Goal: Information Seeking & Learning: Learn about a topic

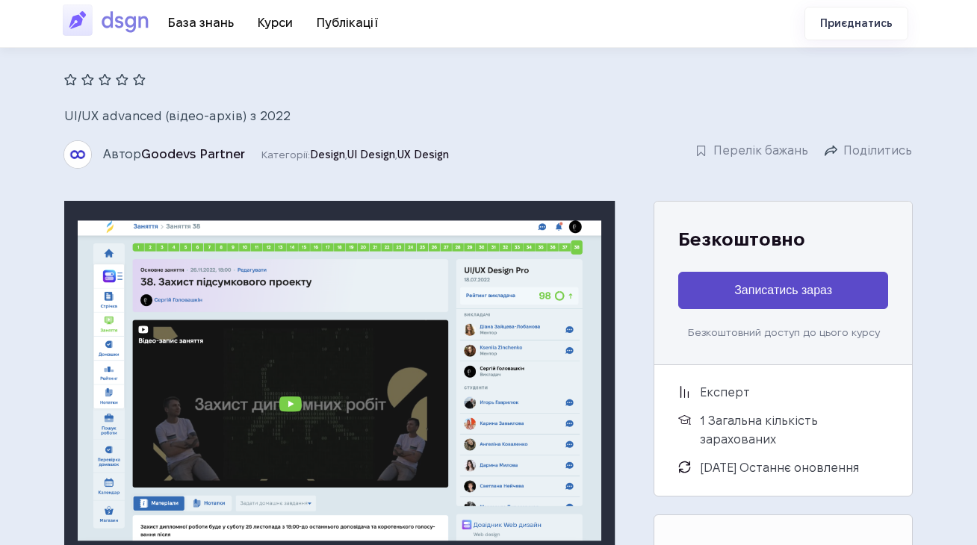
click at [143, 28] on img at bounding box center [109, 20] width 93 height 34
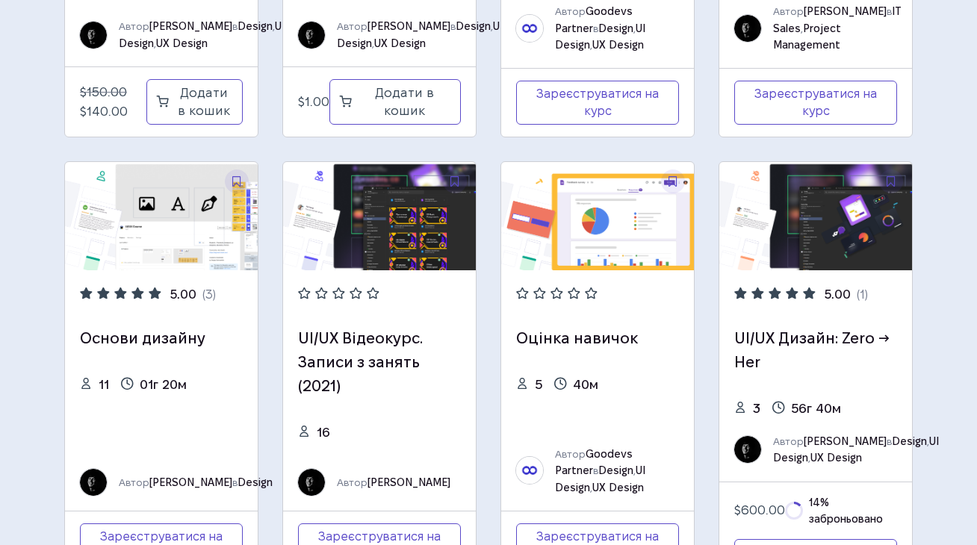
scroll to position [845, 0]
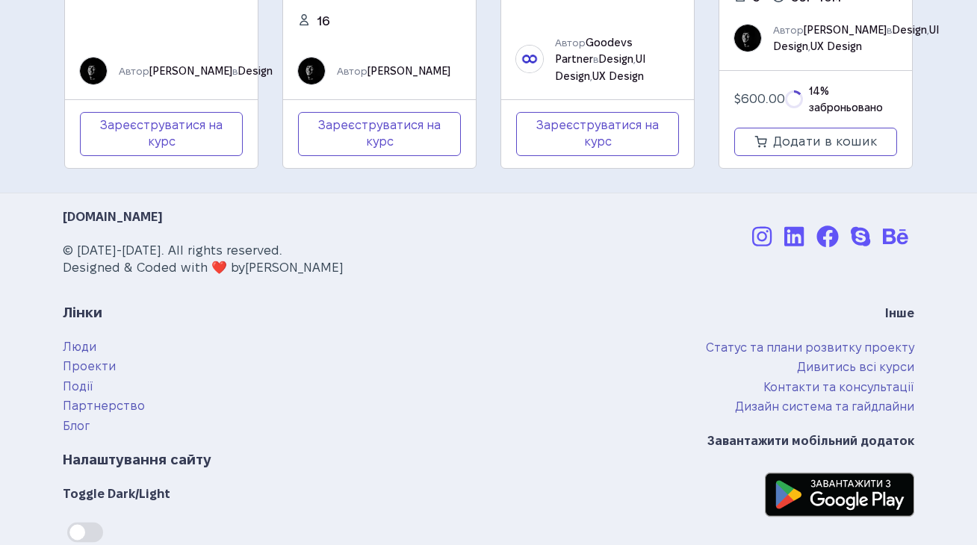
click at [78, 251] on p "© 2020-2022. All rights reserved. Designed & Coded with ❤️ by Sergey Golovashkin" at bounding box center [347, 259] width 568 height 35
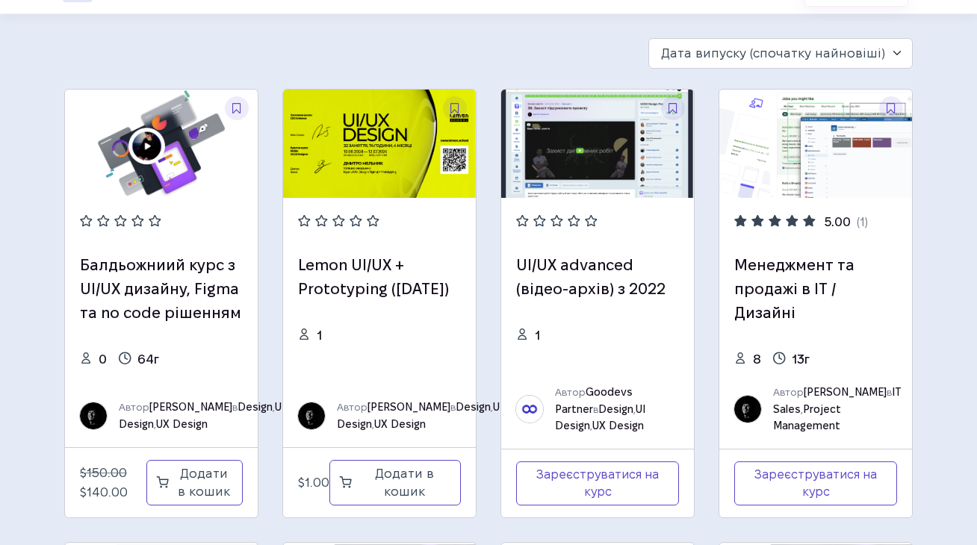
scroll to position [0, 0]
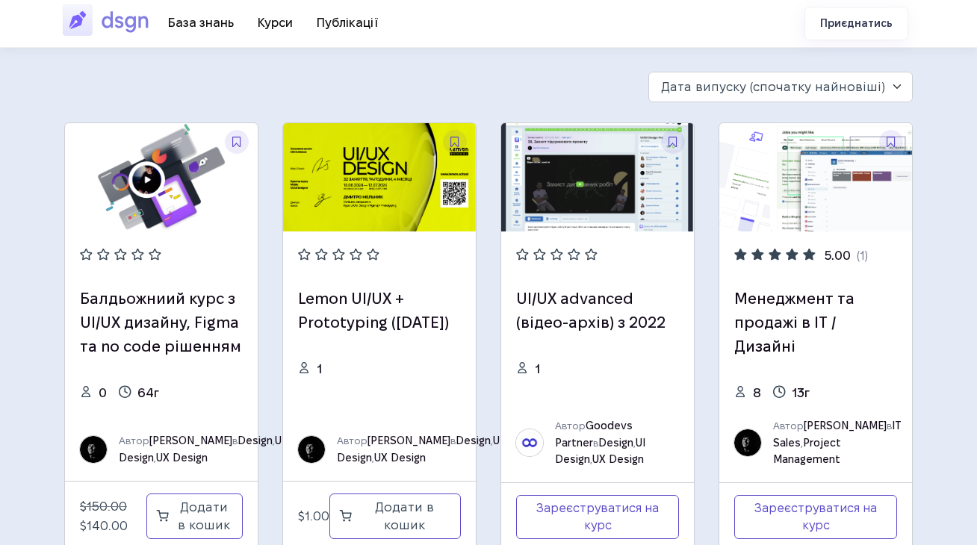
click at [105, 25] on img at bounding box center [109, 20] width 93 height 34
click at [282, 28] on link "🎓 Курси" at bounding box center [275, 22] width 59 height 25
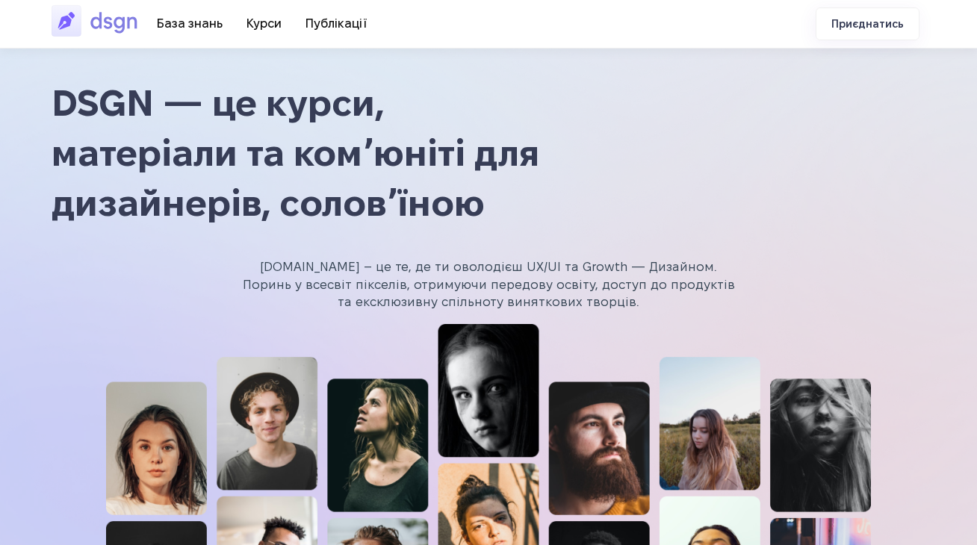
click at [114, 18] on img at bounding box center [98, 21] width 93 height 34
click at [263, 25] on link "🎓 Курси" at bounding box center [263, 23] width 59 height 25
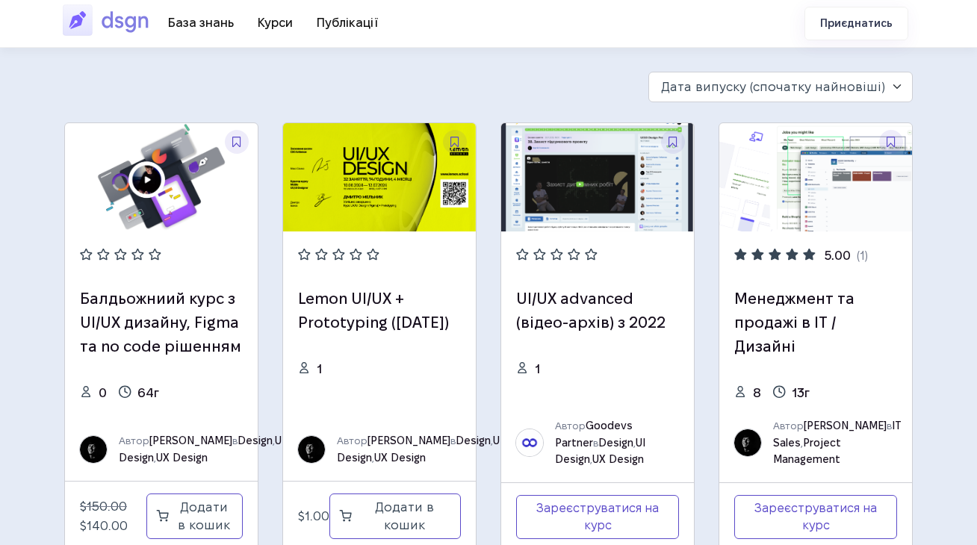
click at [129, 25] on img at bounding box center [109, 20] width 93 height 34
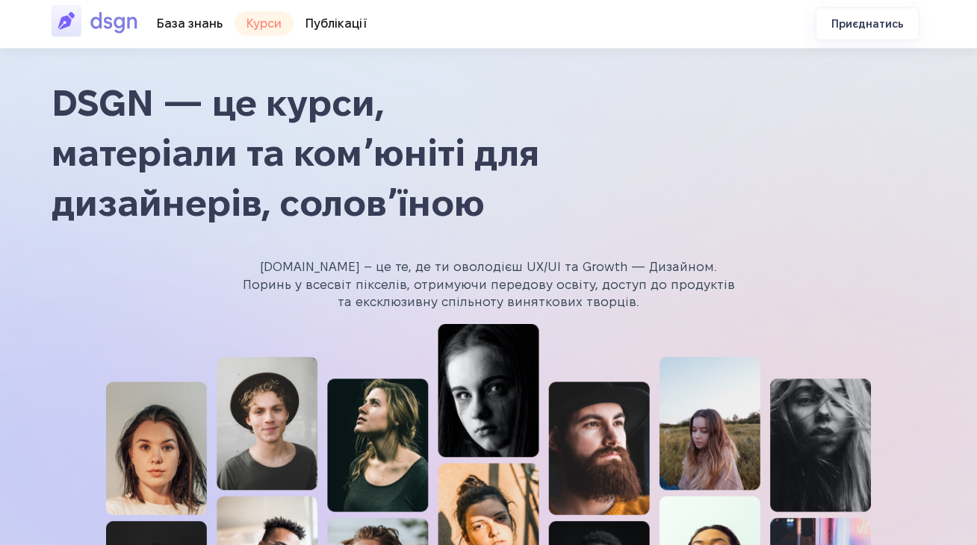
click at [263, 27] on link "🎓 Курси" at bounding box center [263, 23] width 59 height 25
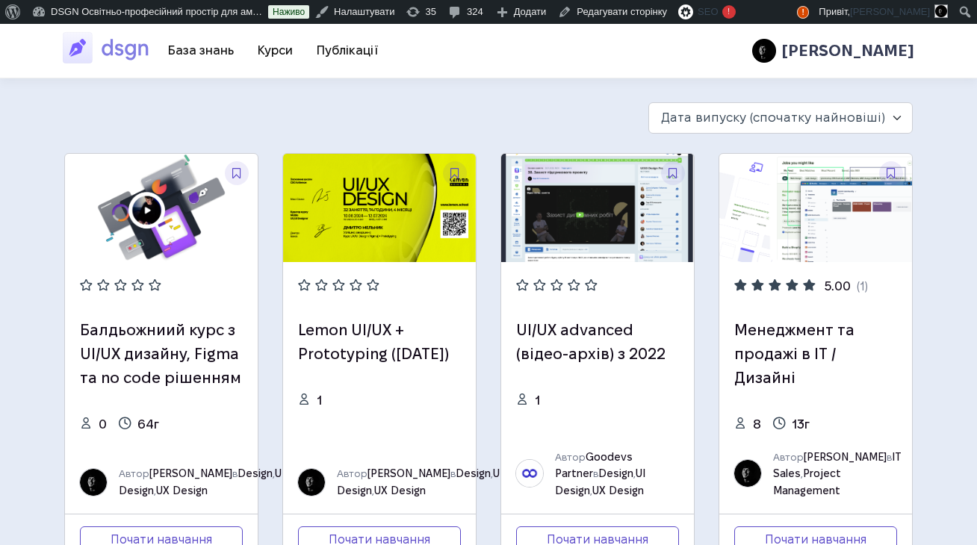
click at [594, 234] on img at bounding box center [597, 208] width 193 height 108
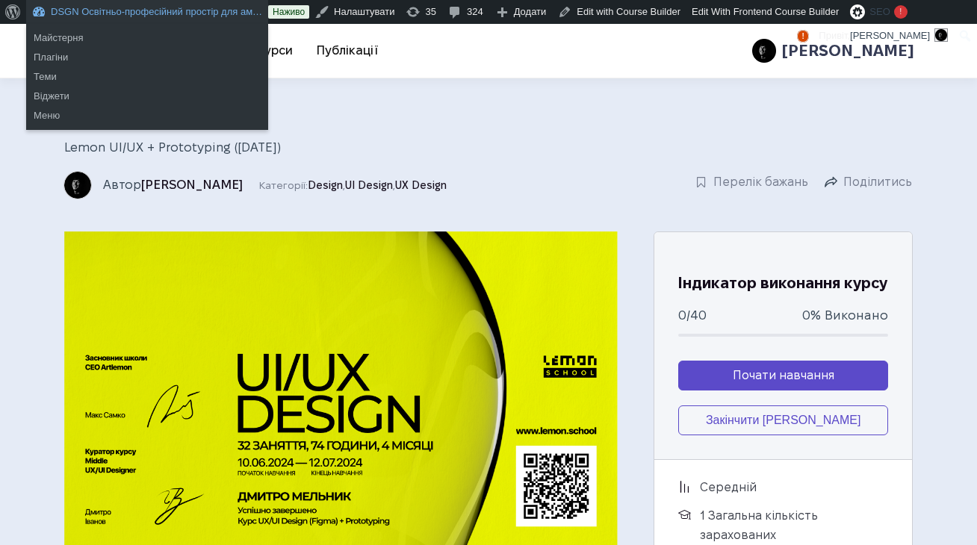
click at [346, 67] on nav "📖 База знань 🎓 Курси 📔 Публікації" at bounding box center [273, 51] width 234 height 44
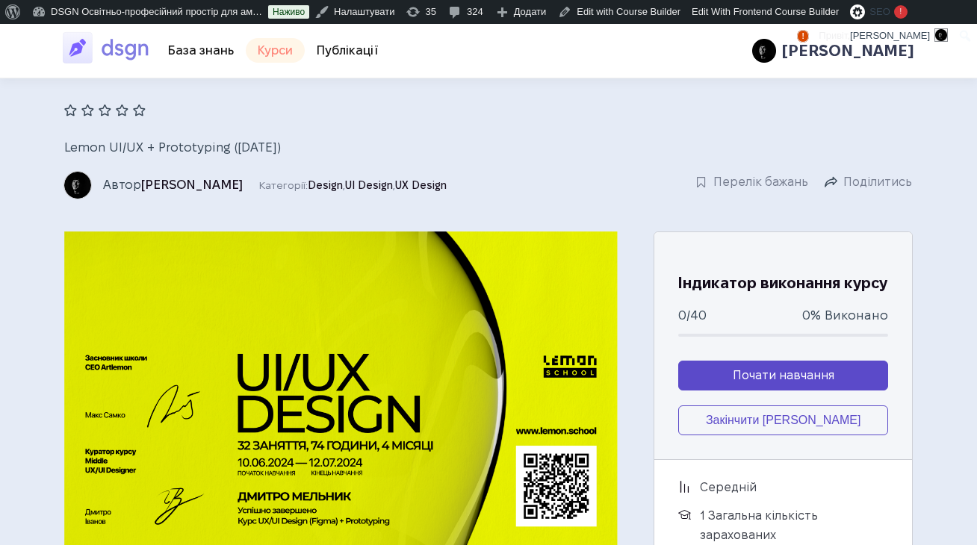
click at [284, 54] on link "🎓 Курси" at bounding box center [275, 50] width 59 height 25
click at [347, 49] on link "📔 Публікації" at bounding box center [348, 50] width 86 height 25
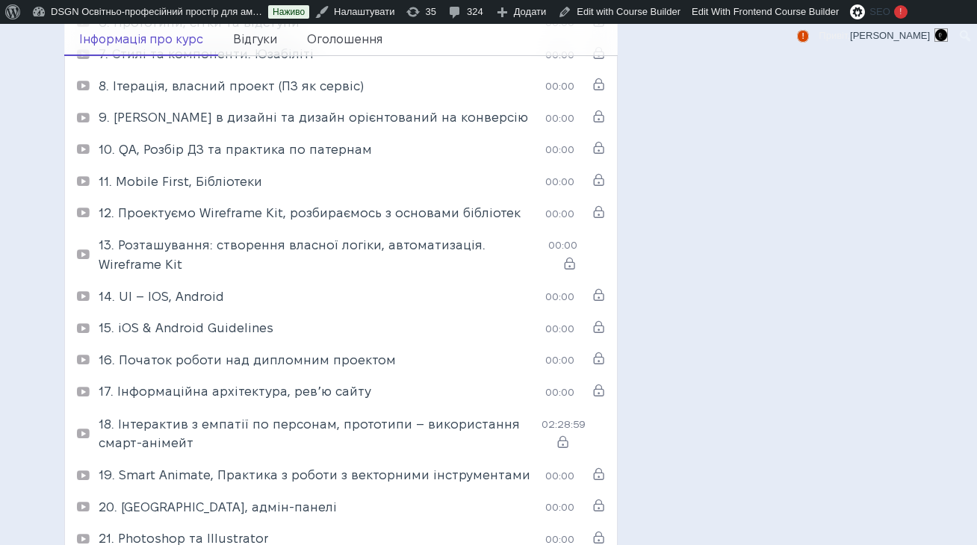
scroll to position [951, 0]
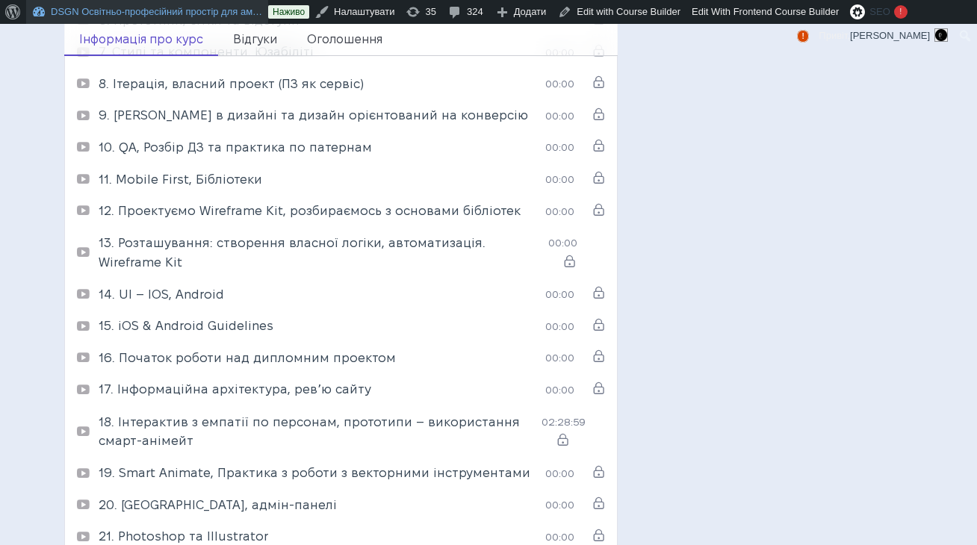
click at [128, 20] on link "DSGN Освітньо-професійний простір для ам…" at bounding box center [147, 12] width 242 height 24
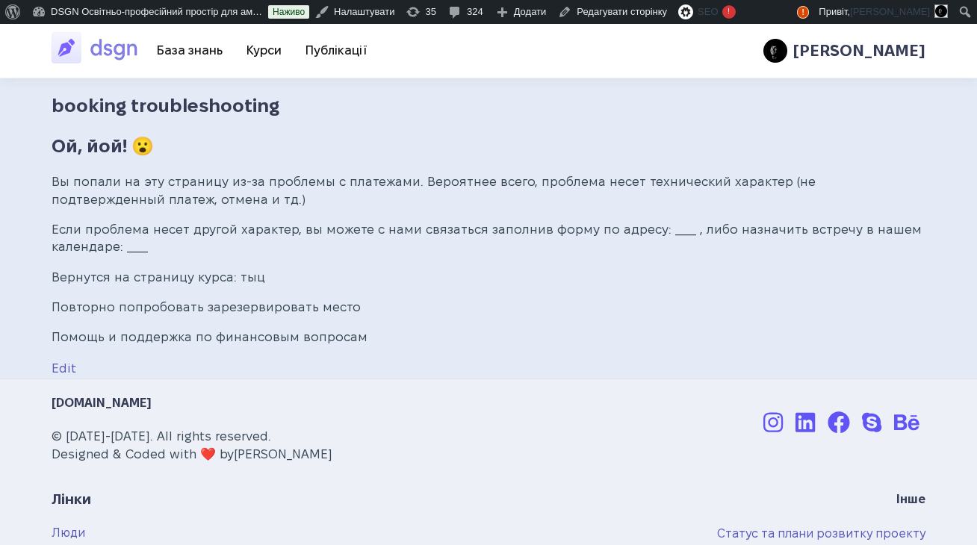
scroll to position [2, 0]
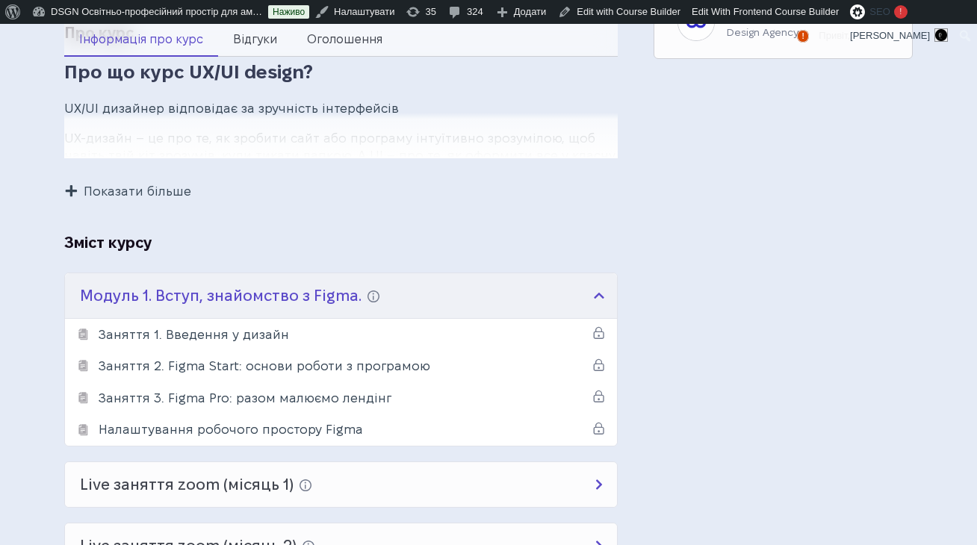
scroll to position [639, 0]
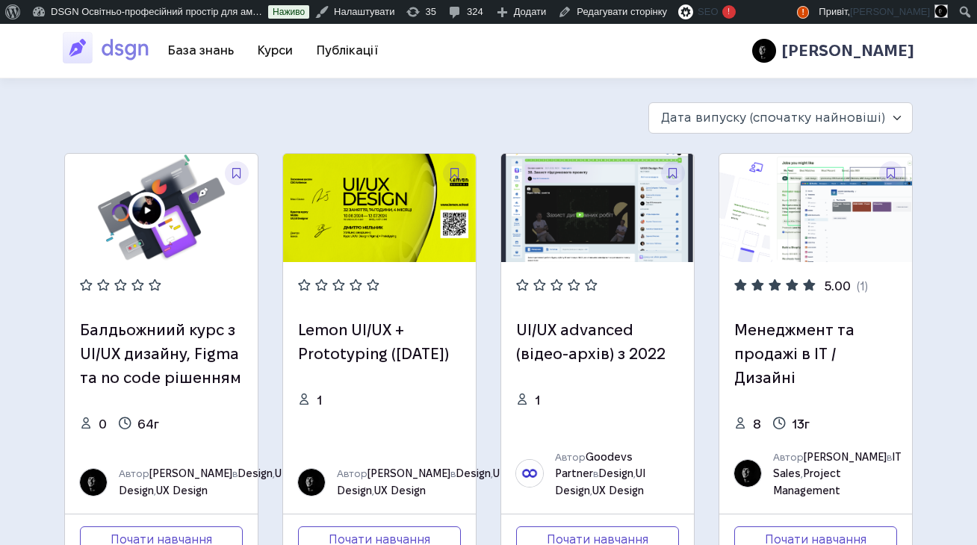
scroll to position [818, 0]
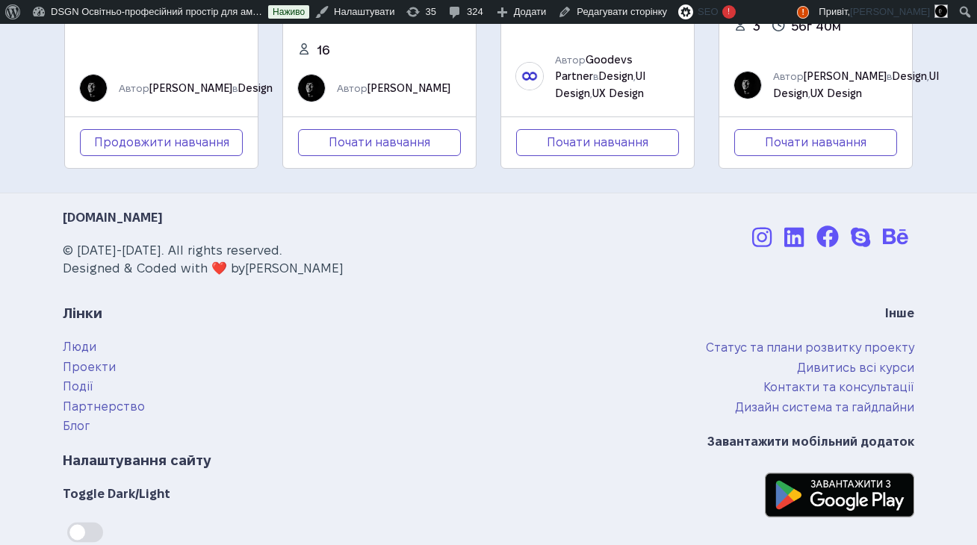
click at [77, 350] on link "Люди" at bounding box center [80, 347] width 34 height 13
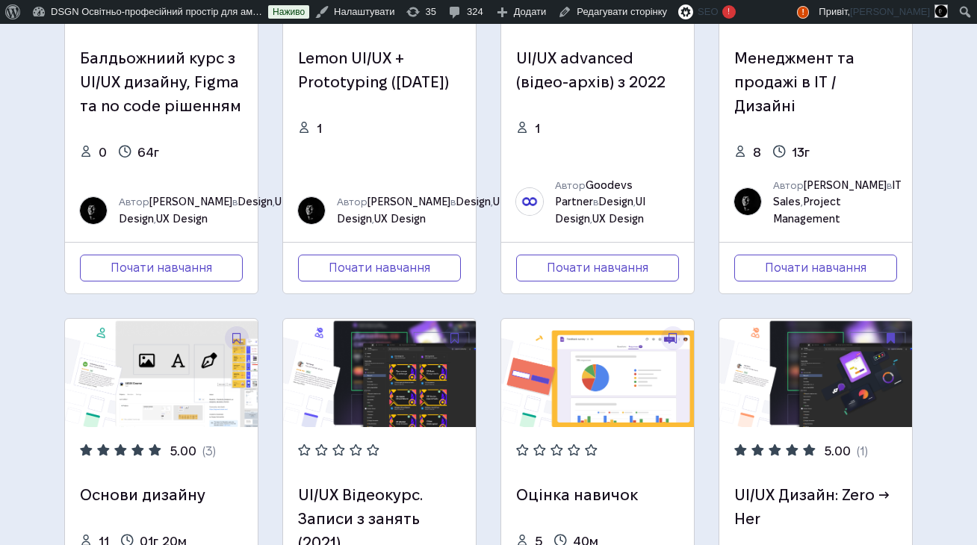
scroll to position [0, 0]
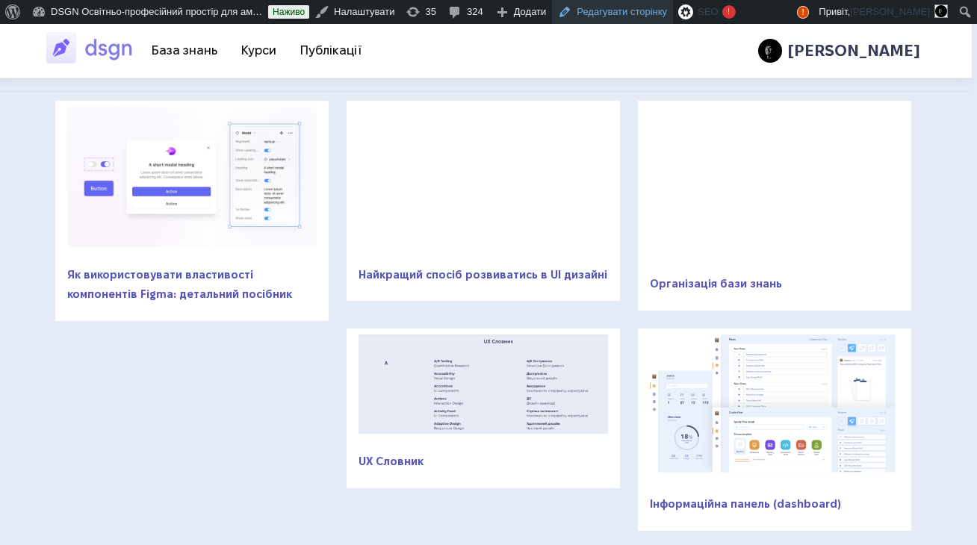
scroll to position [0, 7]
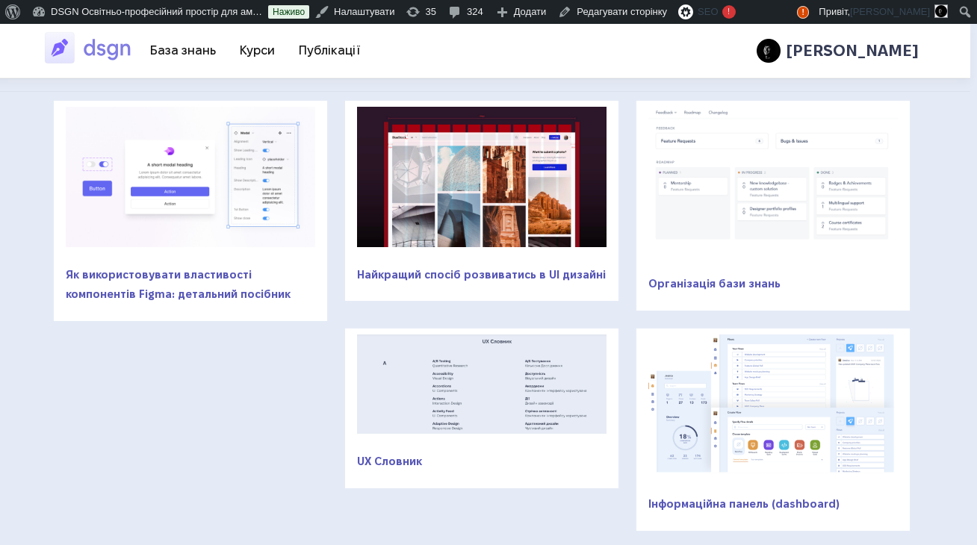
click at [256, 66] on nav "📖 База знань 🎓 Курси 📔 Публікації" at bounding box center [255, 51] width 234 height 44
click at [246, 62] on link "🎓 Курси" at bounding box center [257, 50] width 59 height 25
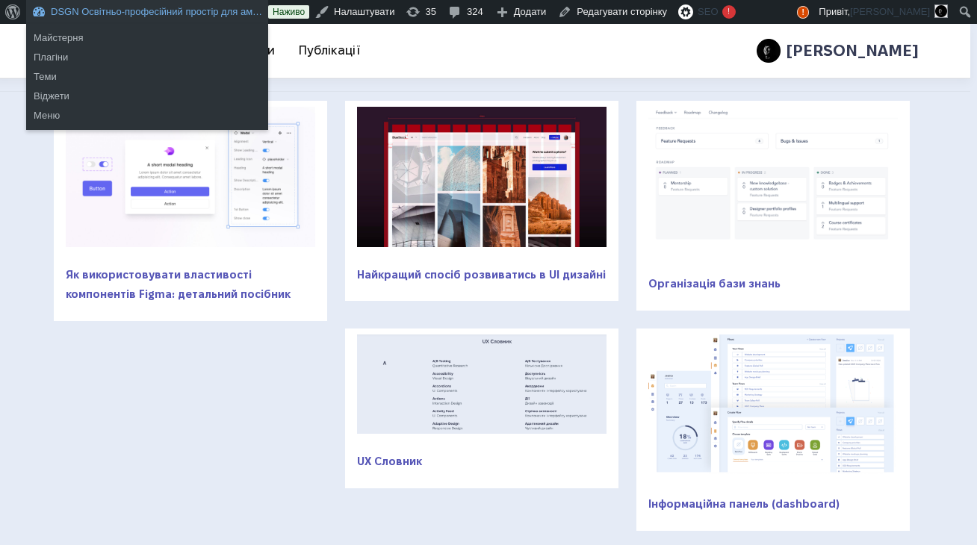
click at [215, 5] on link "DSGN Освітньо-професійний простір для ам…" at bounding box center [147, 12] width 242 height 24
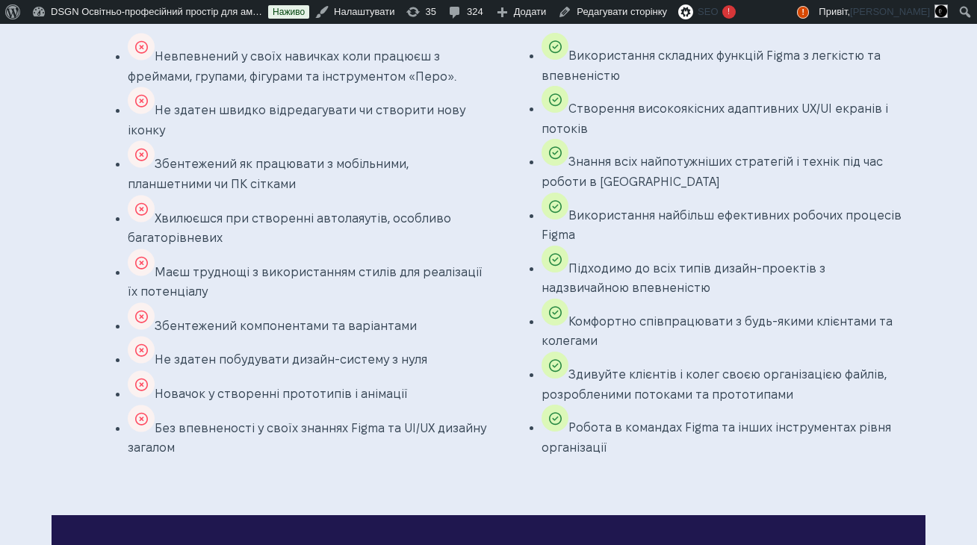
scroll to position [907, 0]
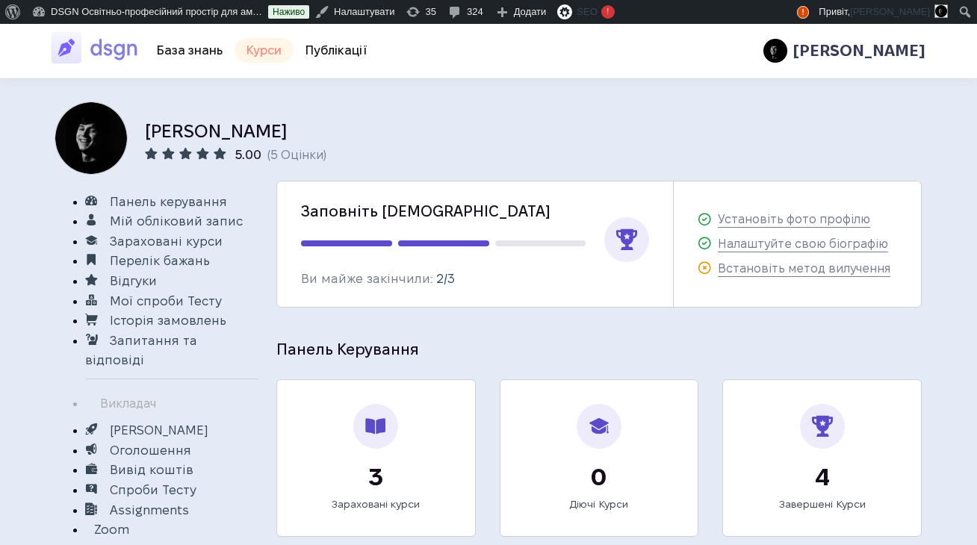
click at [262, 60] on link "🎓 Курси" at bounding box center [263, 50] width 59 height 25
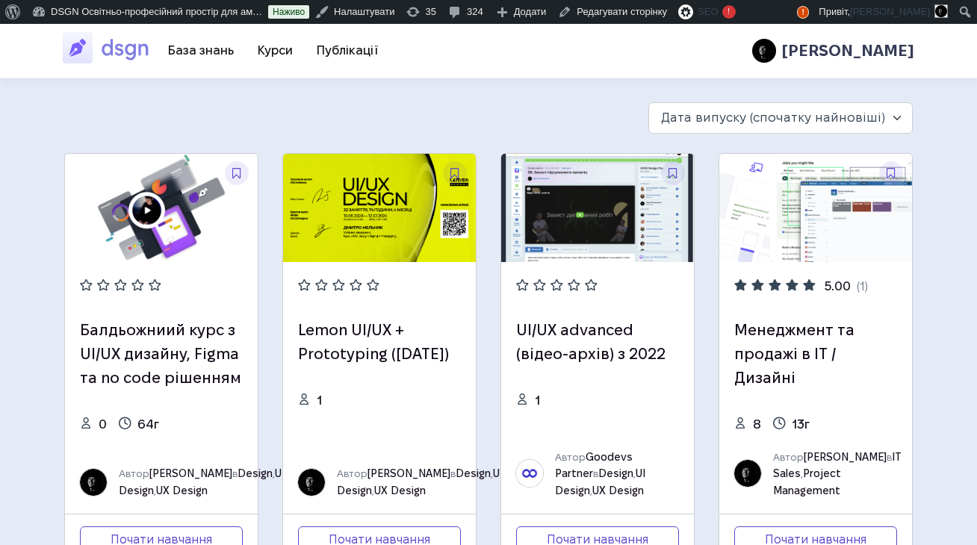
click at [600, 241] on img at bounding box center [597, 208] width 193 height 108
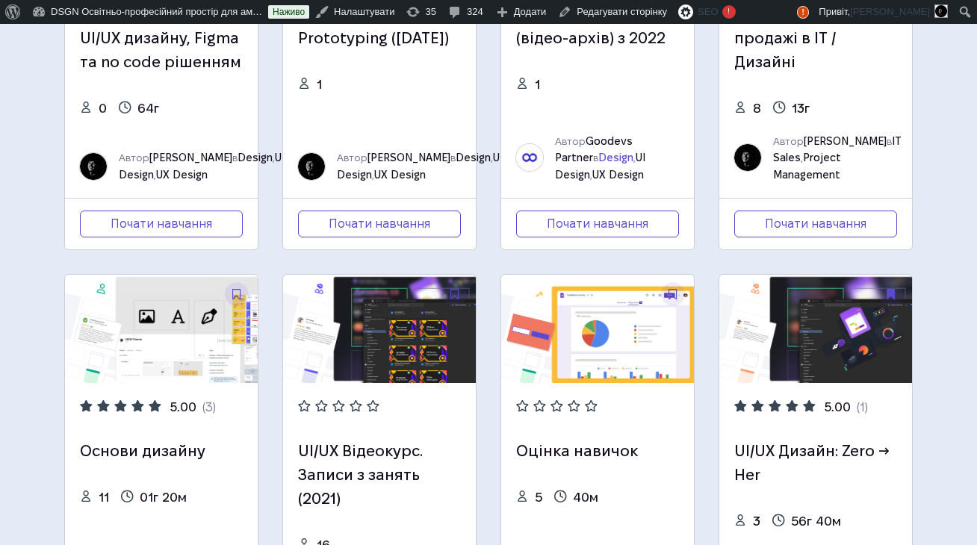
scroll to position [315, 0]
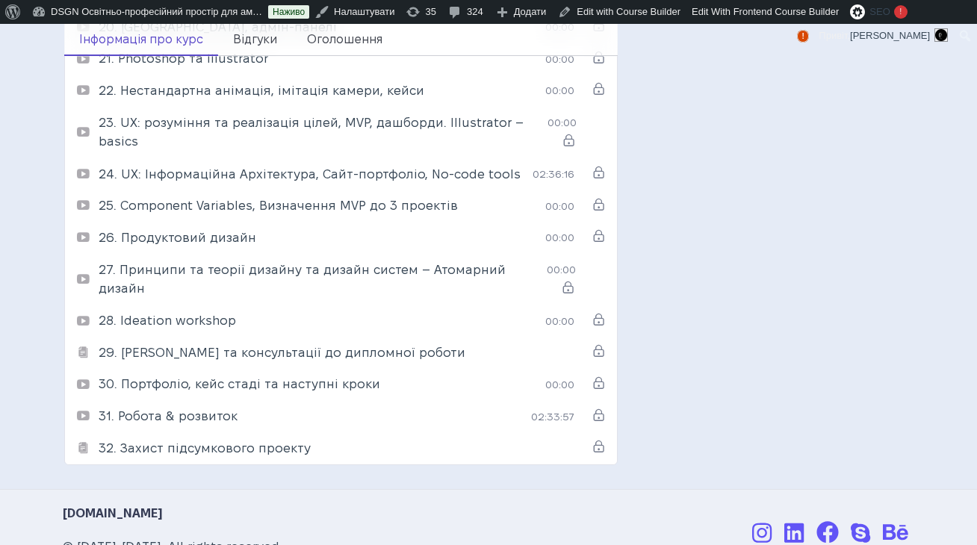
scroll to position [1407, 0]
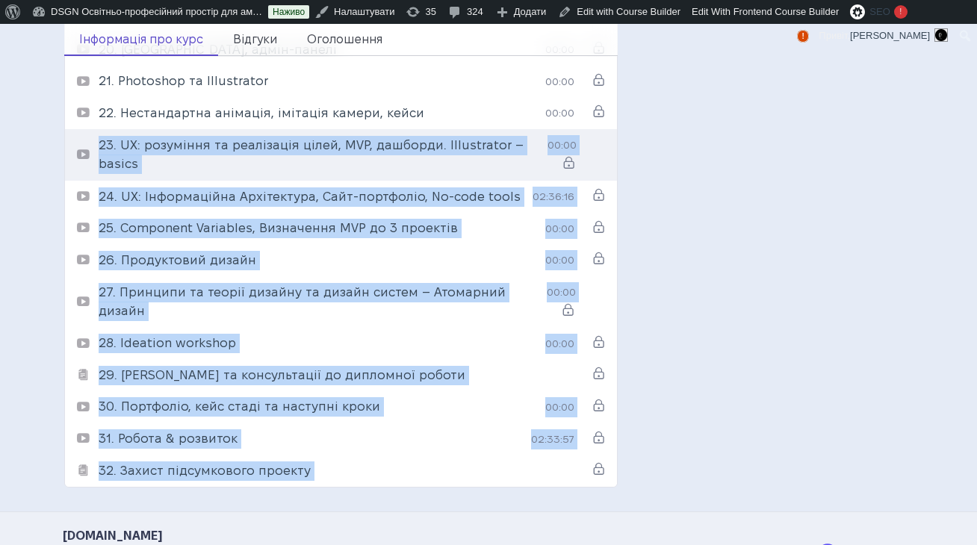
drag, startPoint x: 625, startPoint y: 456, endPoint x: 66, endPoint y: 160, distance: 633.1
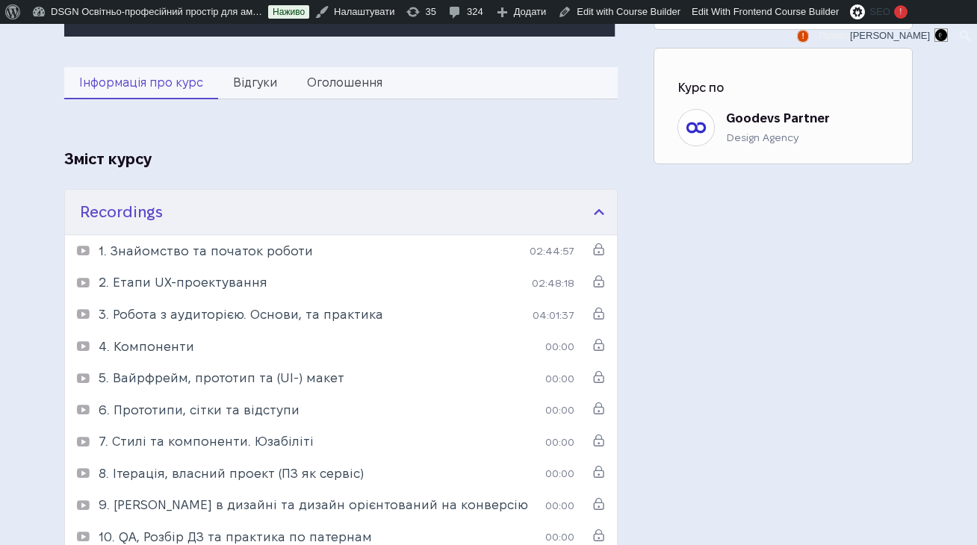
scroll to position [703, 0]
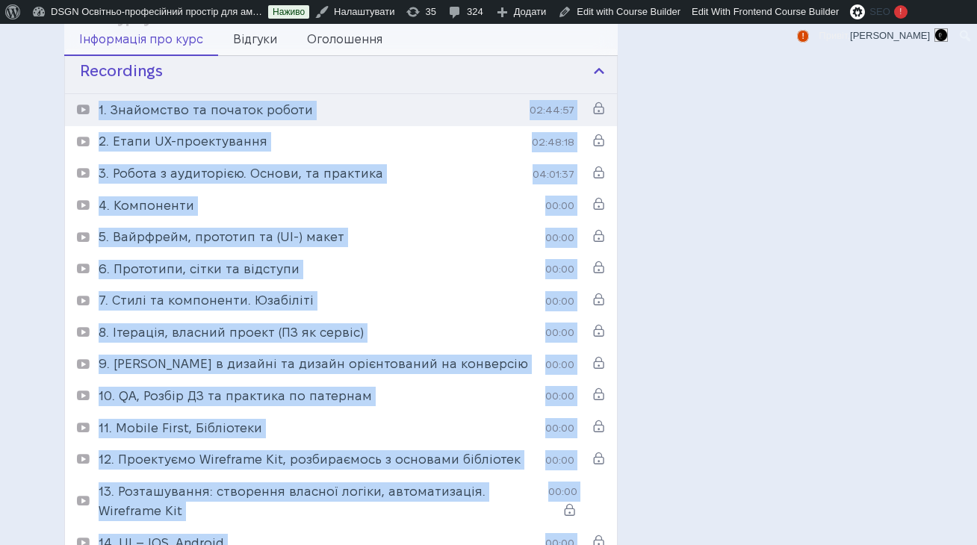
click at [90, 102] on div "1. Знайомство та початок роботи" at bounding box center [195, 110] width 236 height 19
copy ul "2. Loremipsum do sitamet consec 95:50:05 7. Adipi EL-seddoeiusmod 67:07:57 5. T…"
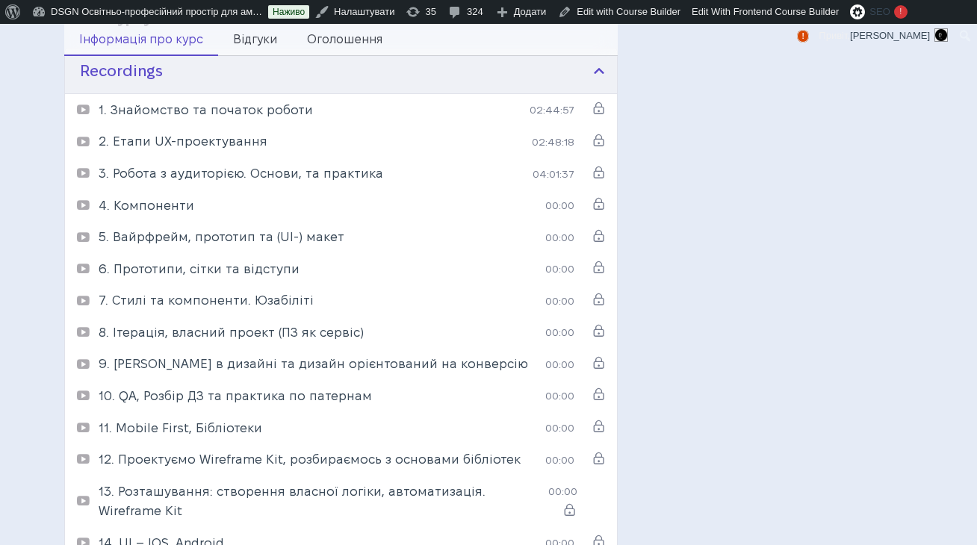
click at [828, 243] on aside "Індикатор виконання курсу 0/32 0% Виконано Почати навчання Закінчити Курс Експе…" at bounding box center [783, 360] width 295 height 1663
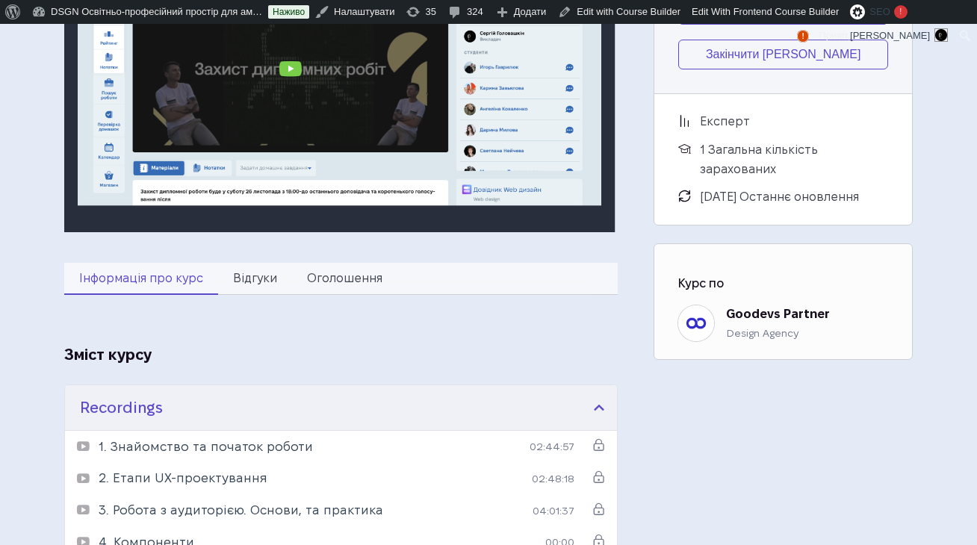
scroll to position [0, 0]
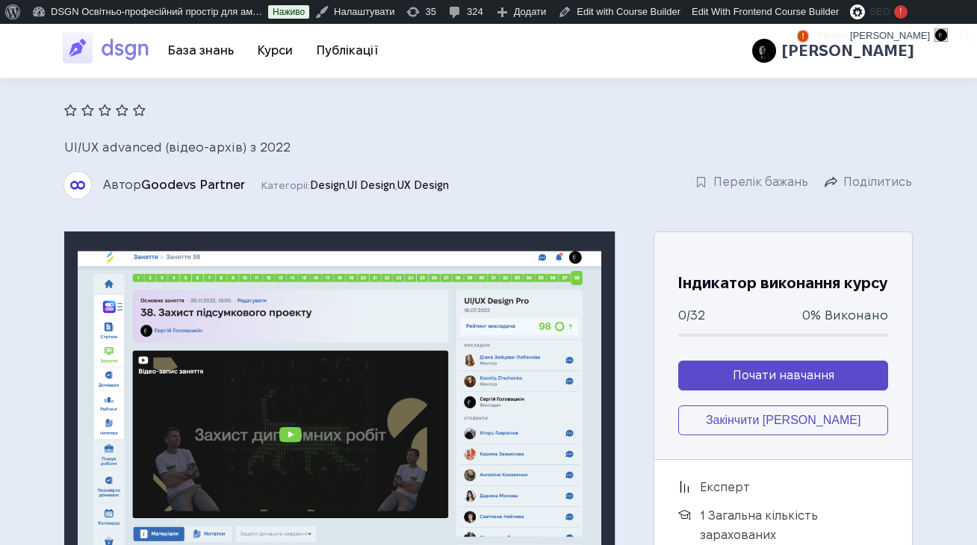
click at [310, 145] on h1 "UI/UX advanced (відео-архів) з 2022" at bounding box center [403, 145] width 679 height 28
drag, startPoint x: 158, startPoint y: 142, endPoint x: 65, endPoint y: 143, distance: 93.4
click at [65, 143] on span "UI/UX advanced (відео-архів) з 2022" at bounding box center [177, 146] width 226 height 13
copy span "UI/UX advanced"
click at [279, 45] on link "🎓 Курси" at bounding box center [275, 50] width 59 height 25
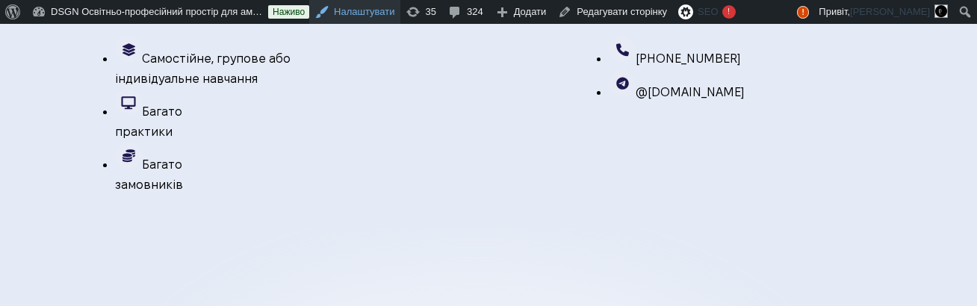
click at [360, 5] on link "Налаштувати" at bounding box center [354, 12] width 91 height 24
